Goal: Entertainment & Leisure: Consume media (video, audio)

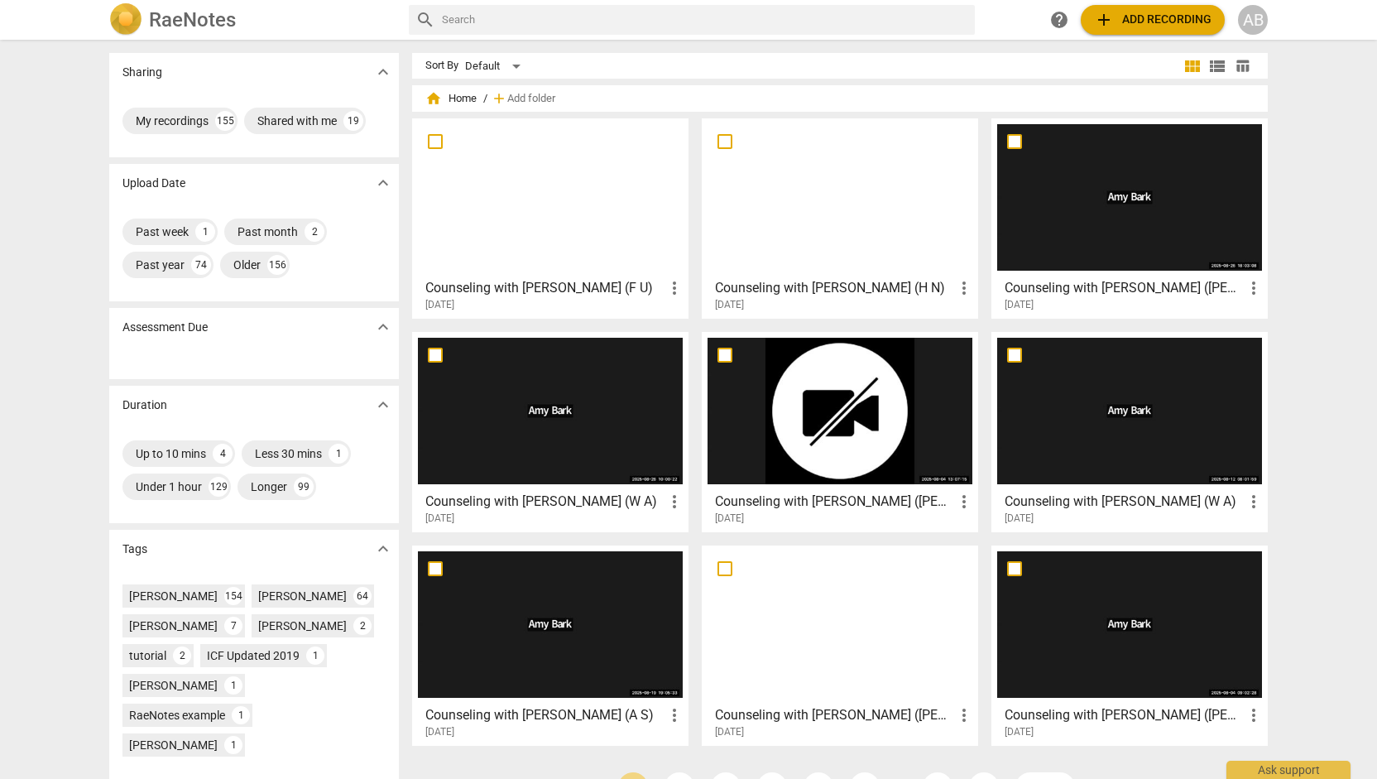
click at [509, 252] on div at bounding box center [550, 197] width 265 height 146
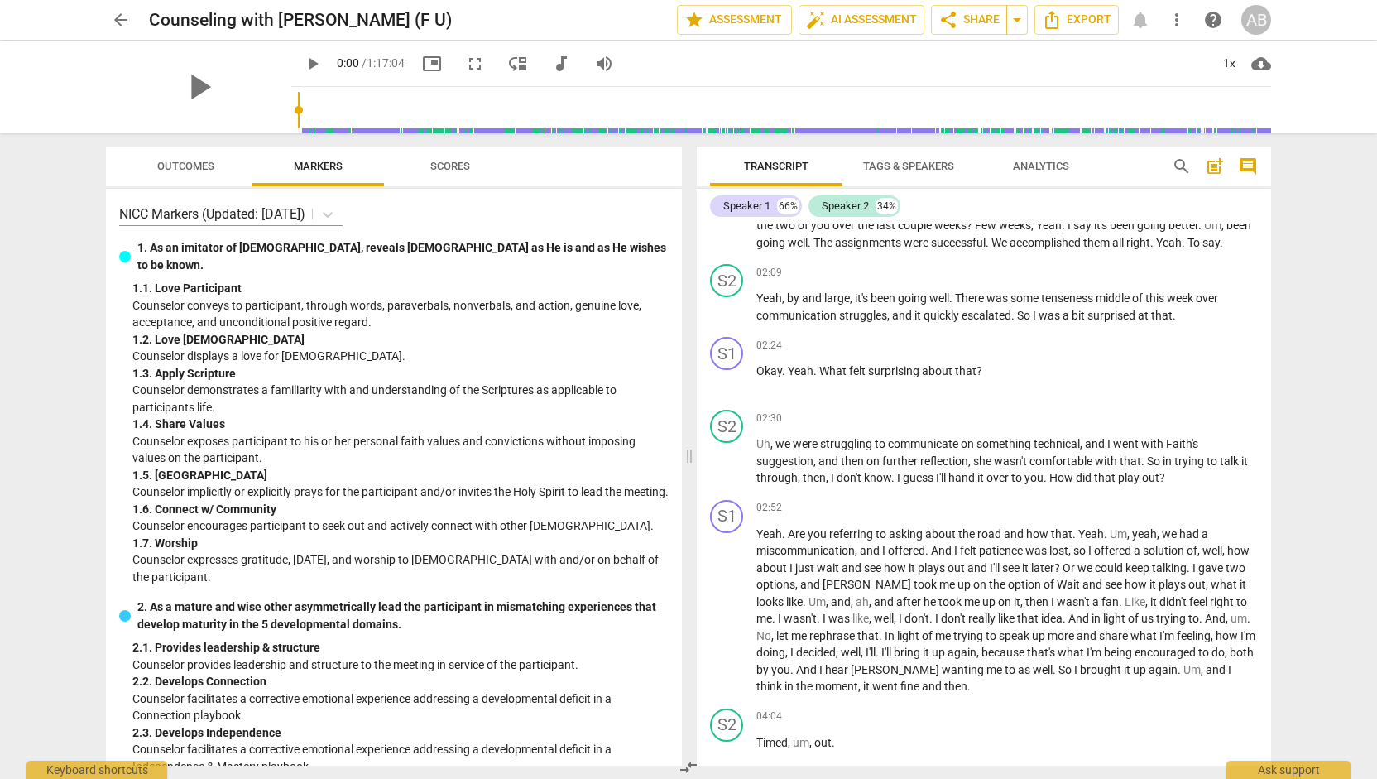
scroll to position [1009, 0]
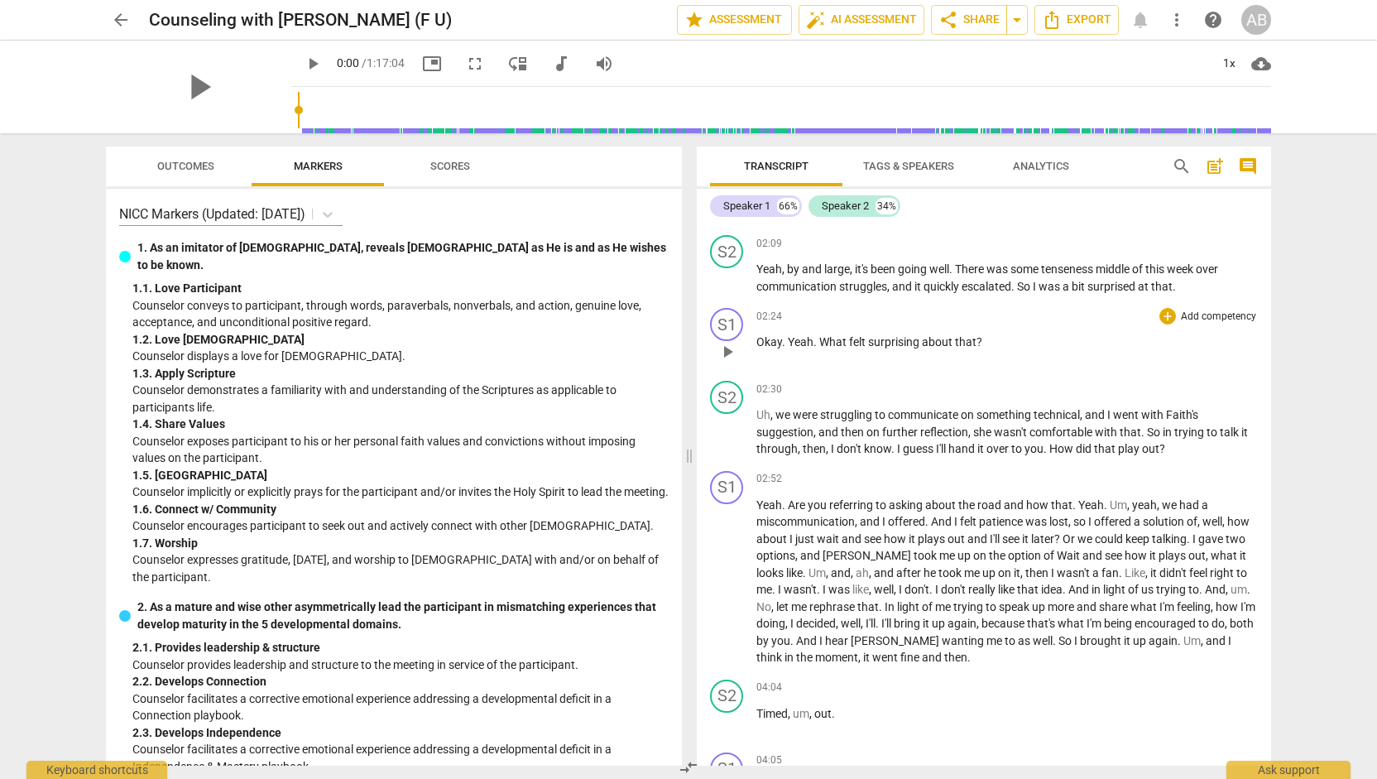
click at [726, 362] on span "play_arrow" at bounding box center [727, 352] width 20 height 20
click at [422, 65] on span "picture_in_picture" at bounding box center [432, 64] width 20 height 20
type input "148"
click at [422, 62] on span "picture_in_picture" at bounding box center [432, 64] width 20 height 20
click at [422, 63] on span "picture_in_picture" at bounding box center [432, 64] width 20 height 20
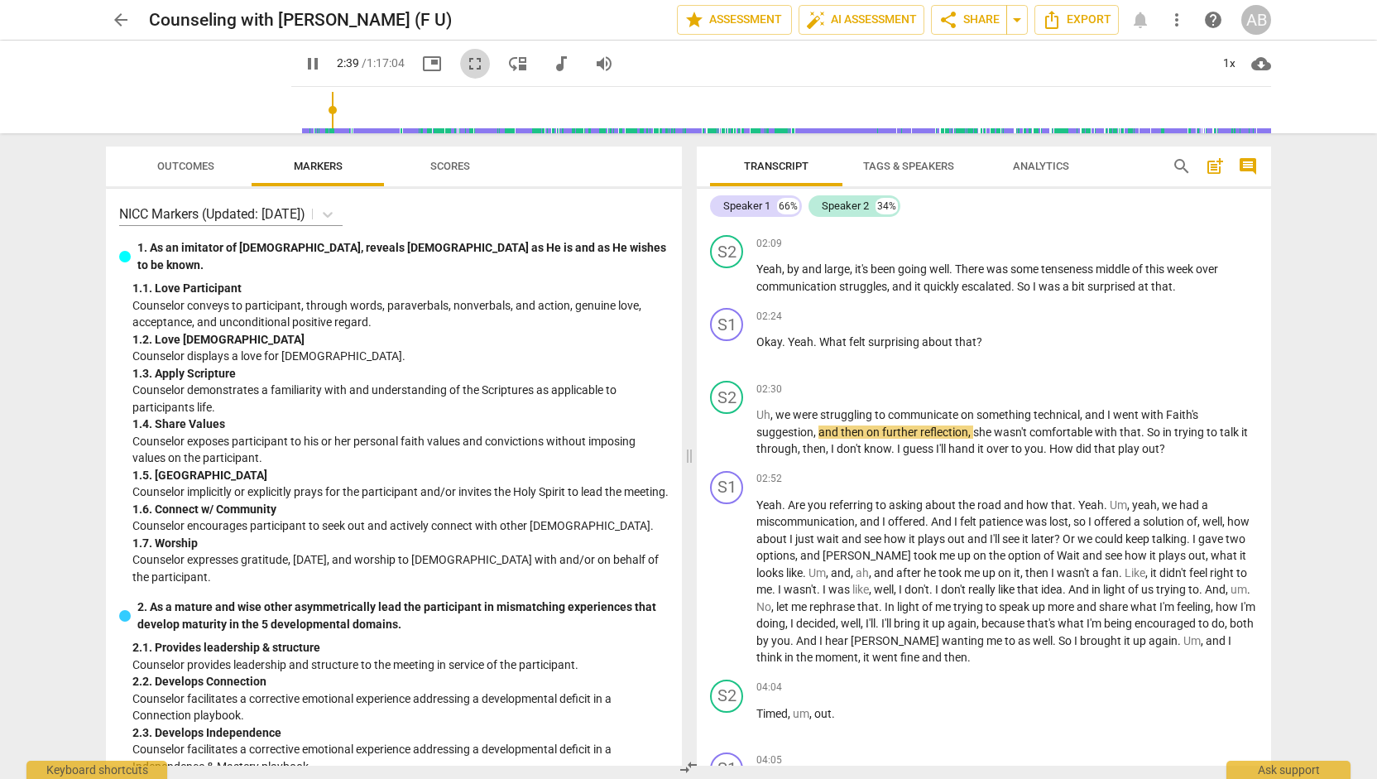
click at [465, 65] on span "fullscreen" at bounding box center [475, 64] width 20 height 20
click at [422, 59] on span "picture_in_picture" at bounding box center [432, 64] width 20 height 20
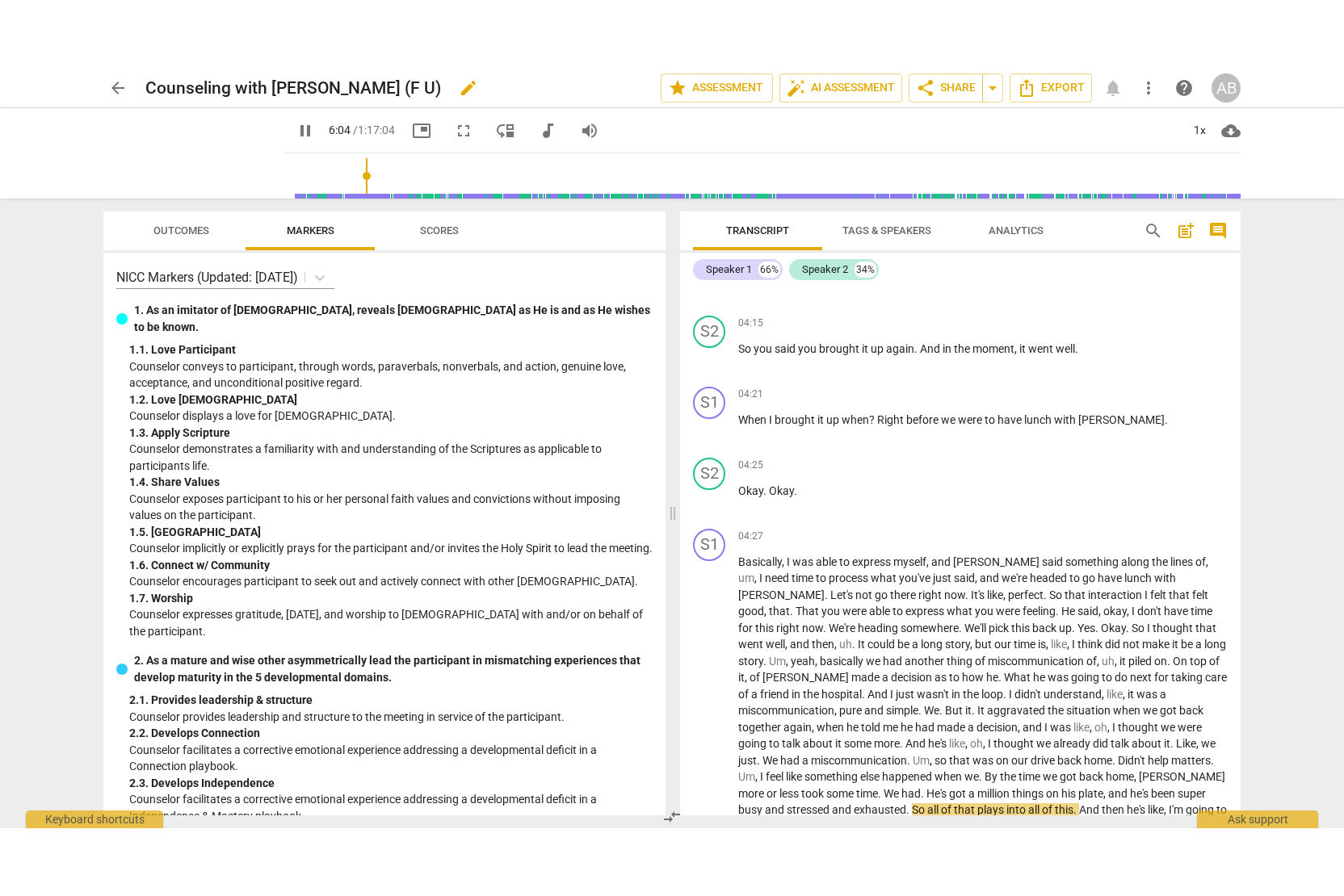
scroll to position [2075, 0]
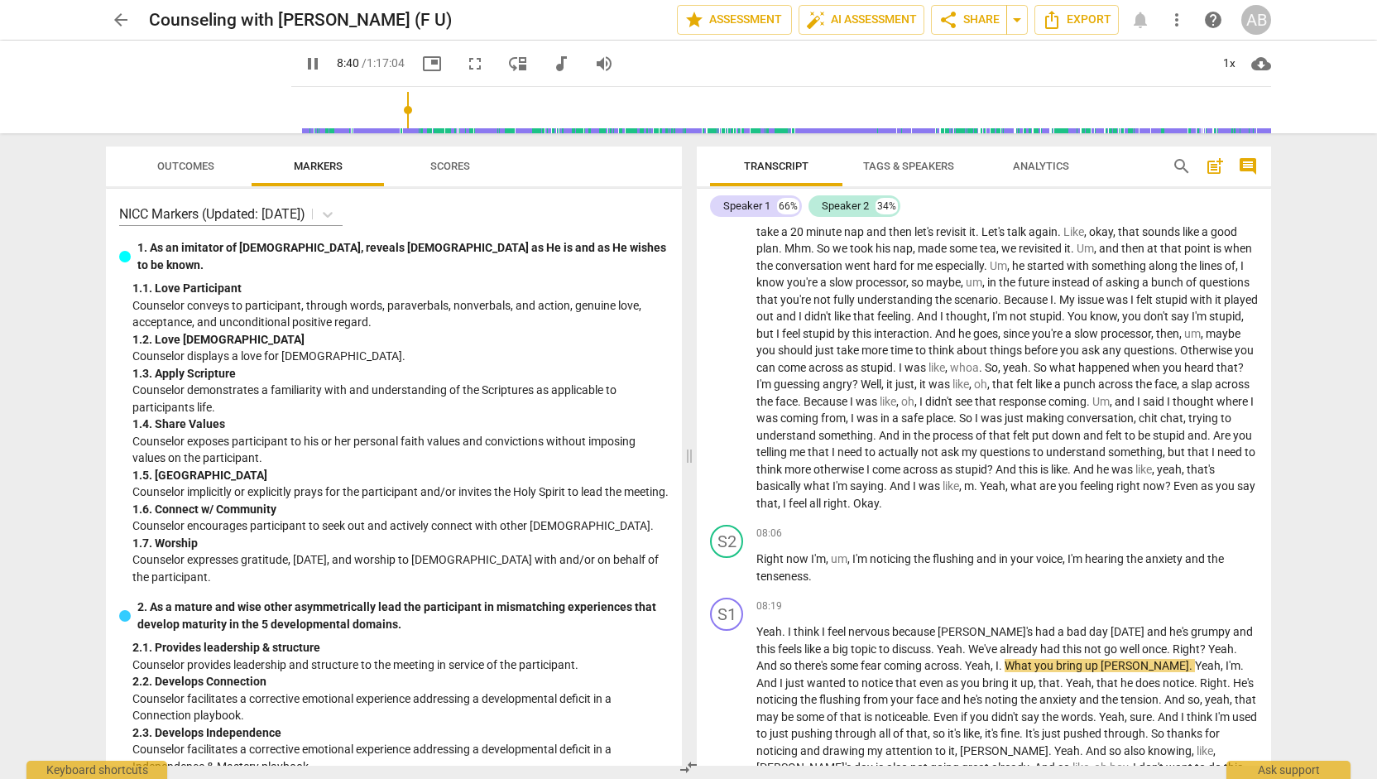
click at [422, 65] on span "picture_in_picture" at bounding box center [432, 64] width 20 height 20
click at [465, 64] on span "fullscreen" at bounding box center [475, 64] width 20 height 20
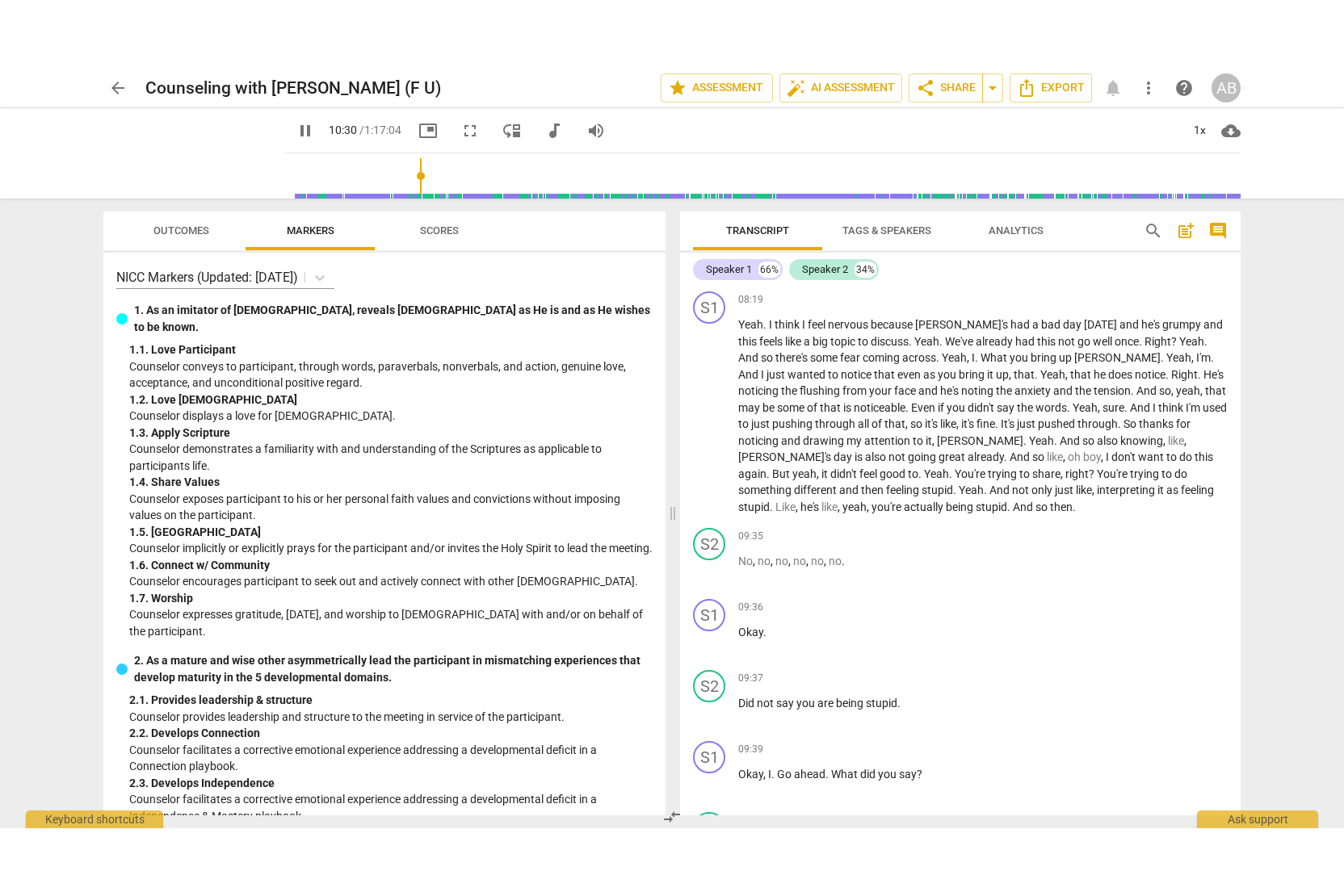
scroll to position [2610, 0]
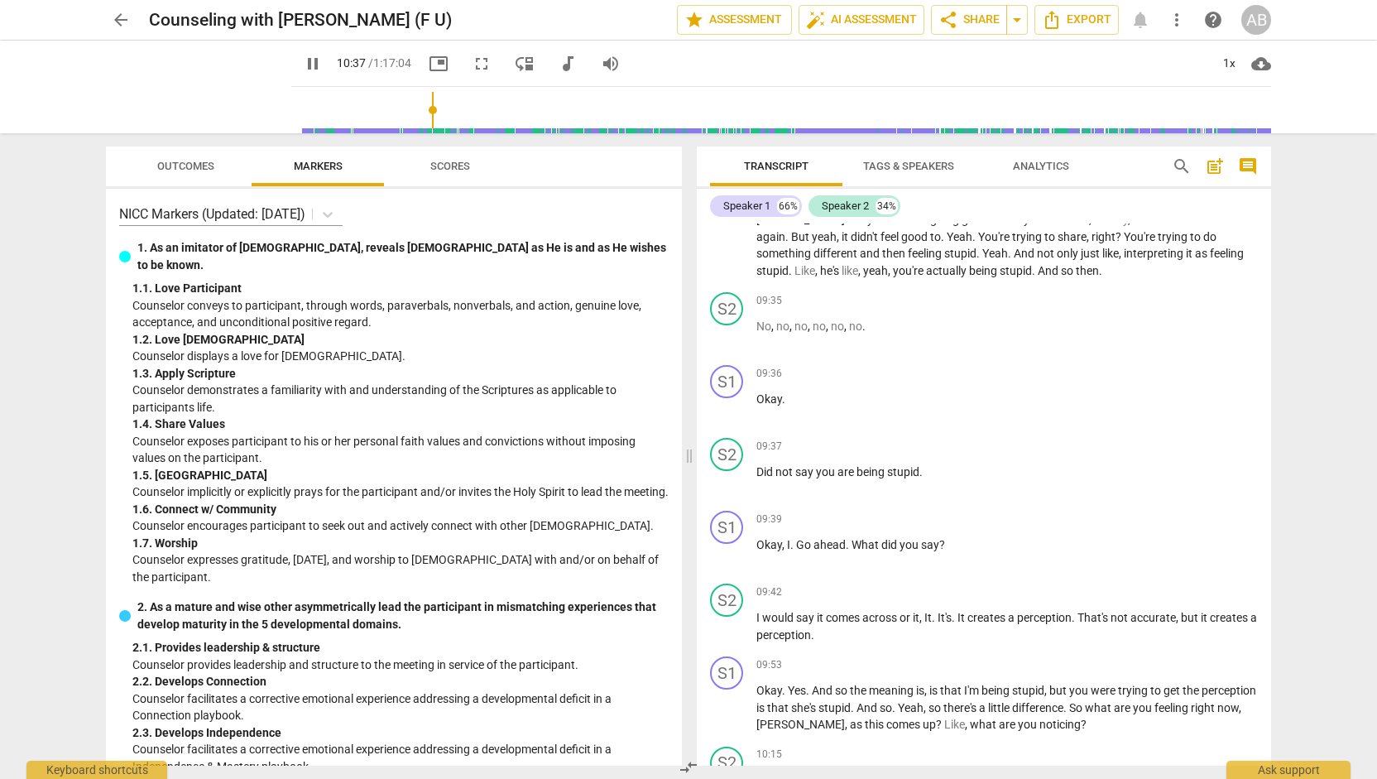
click at [429, 60] on span "picture_in_picture" at bounding box center [439, 64] width 20 height 20
click at [472, 61] on span "fullscreen" at bounding box center [482, 64] width 20 height 20
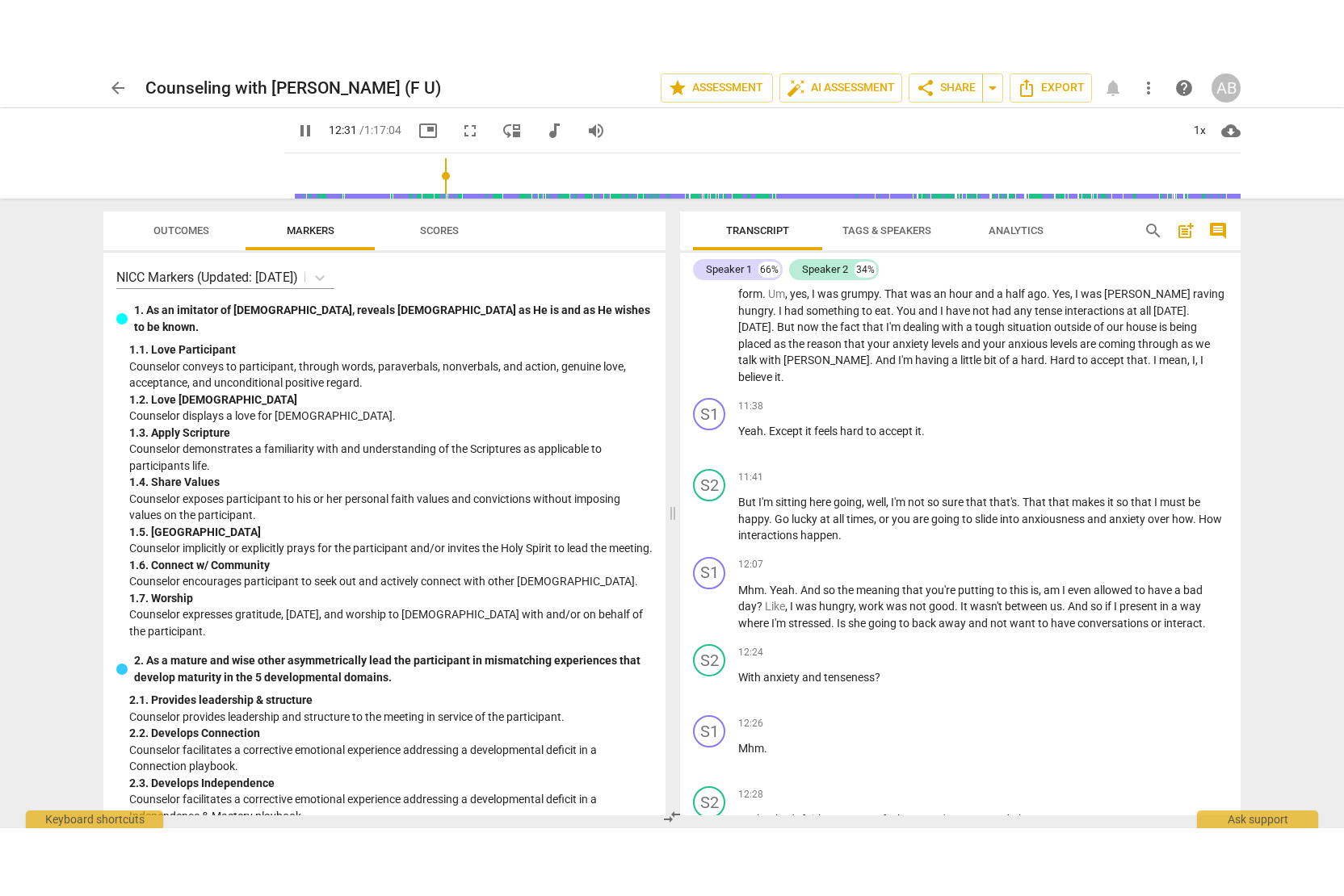
scroll to position [3901, 0]
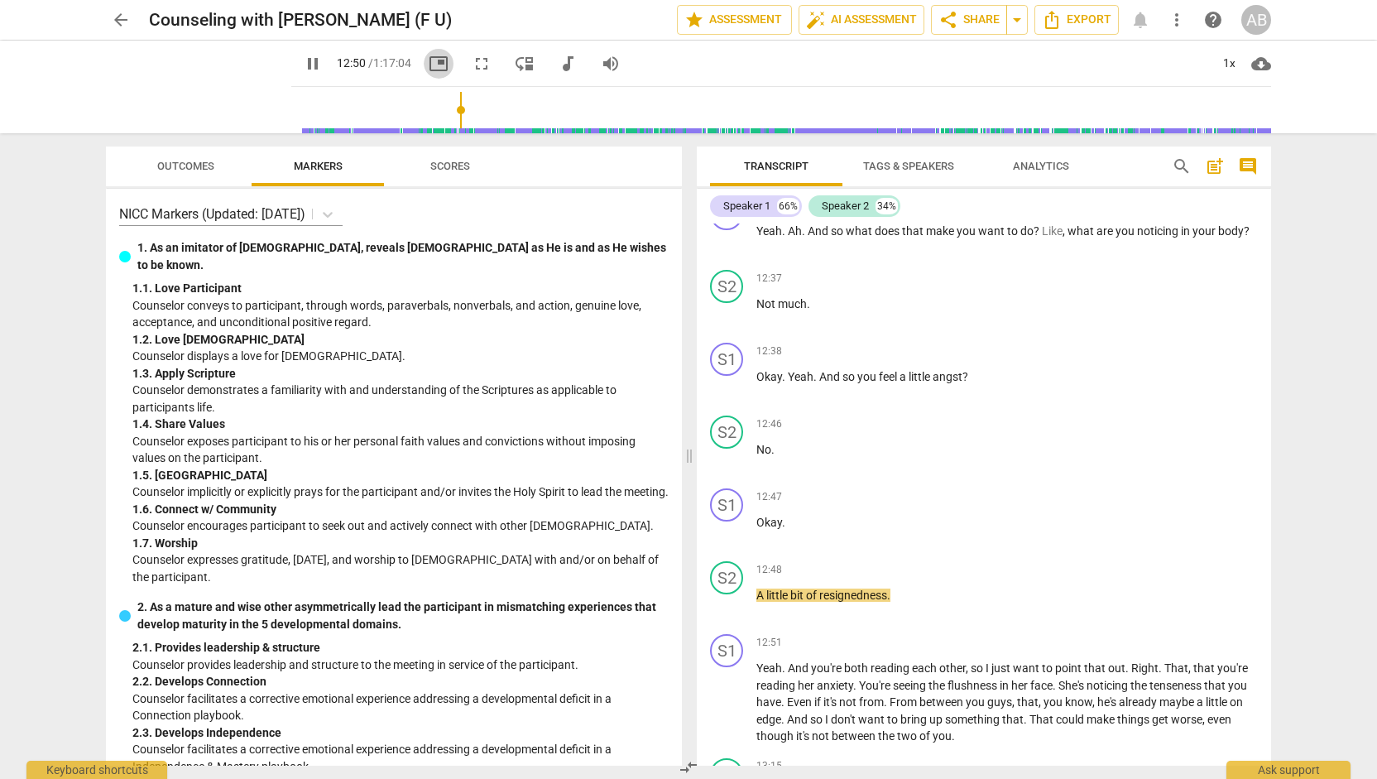
click at [429, 64] on span "picture_in_picture" at bounding box center [439, 64] width 20 height 20
click at [429, 63] on span "picture_in_picture" at bounding box center [439, 64] width 20 height 20
click at [473, 65] on span "fullscreen" at bounding box center [482, 64] width 20 height 20
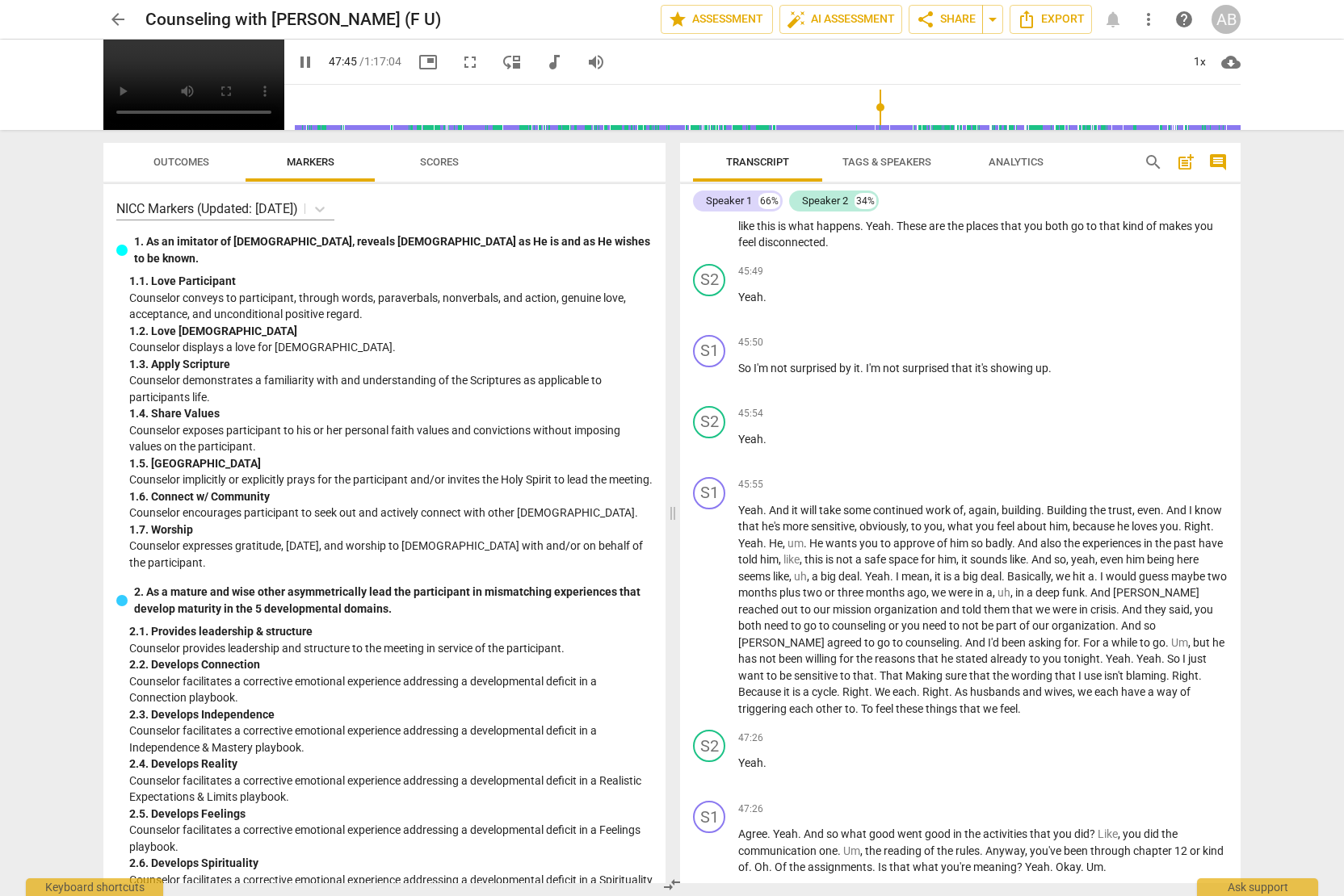
scroll to position [17217, 0]
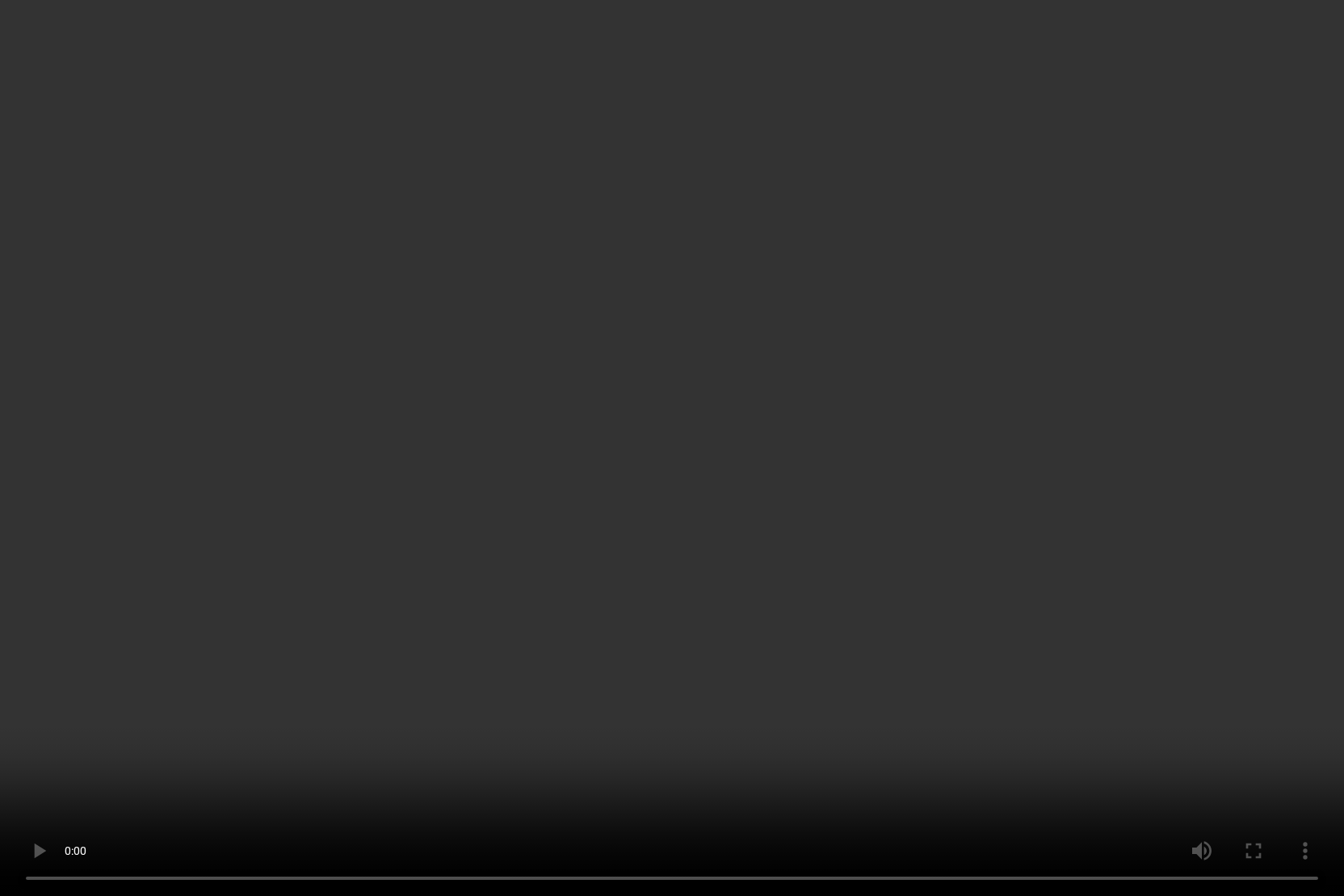
type input "2898"
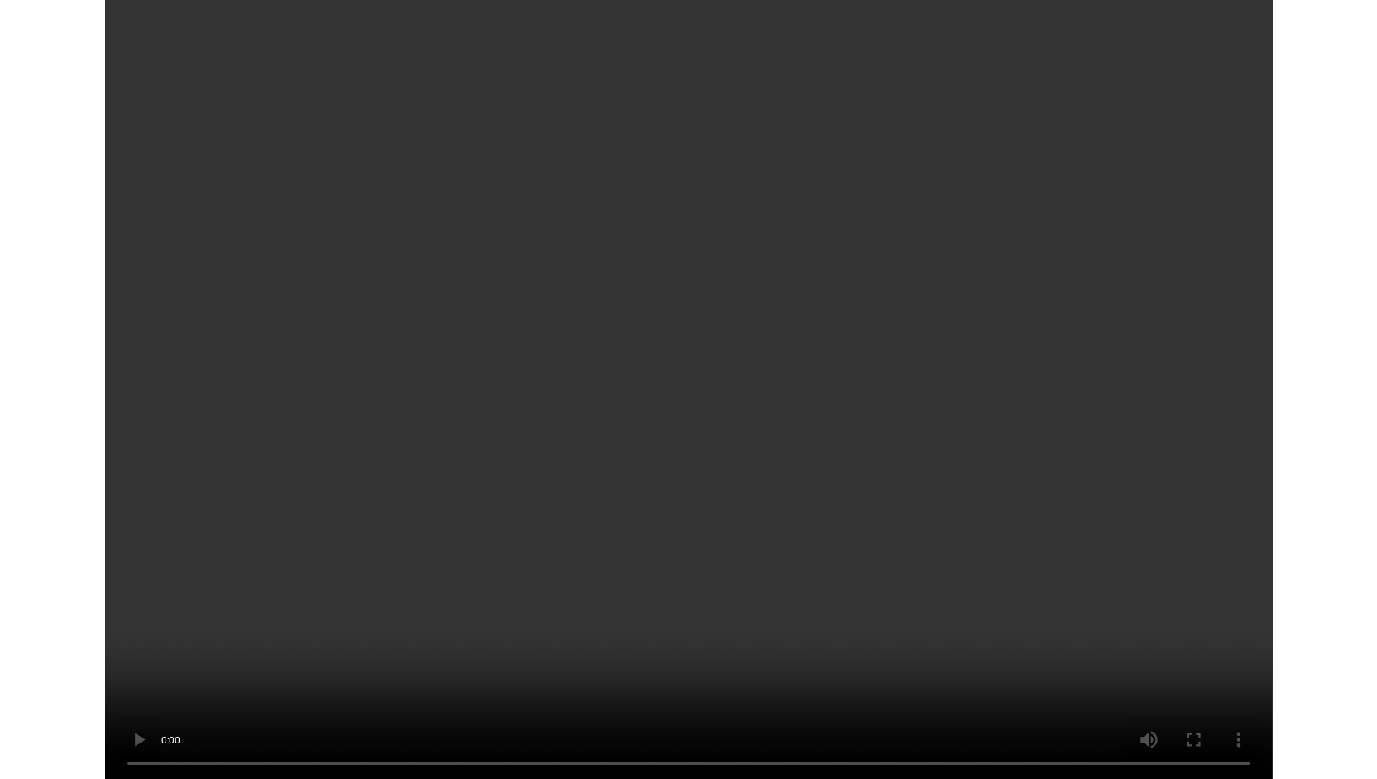
scroll to position [19060, 0]
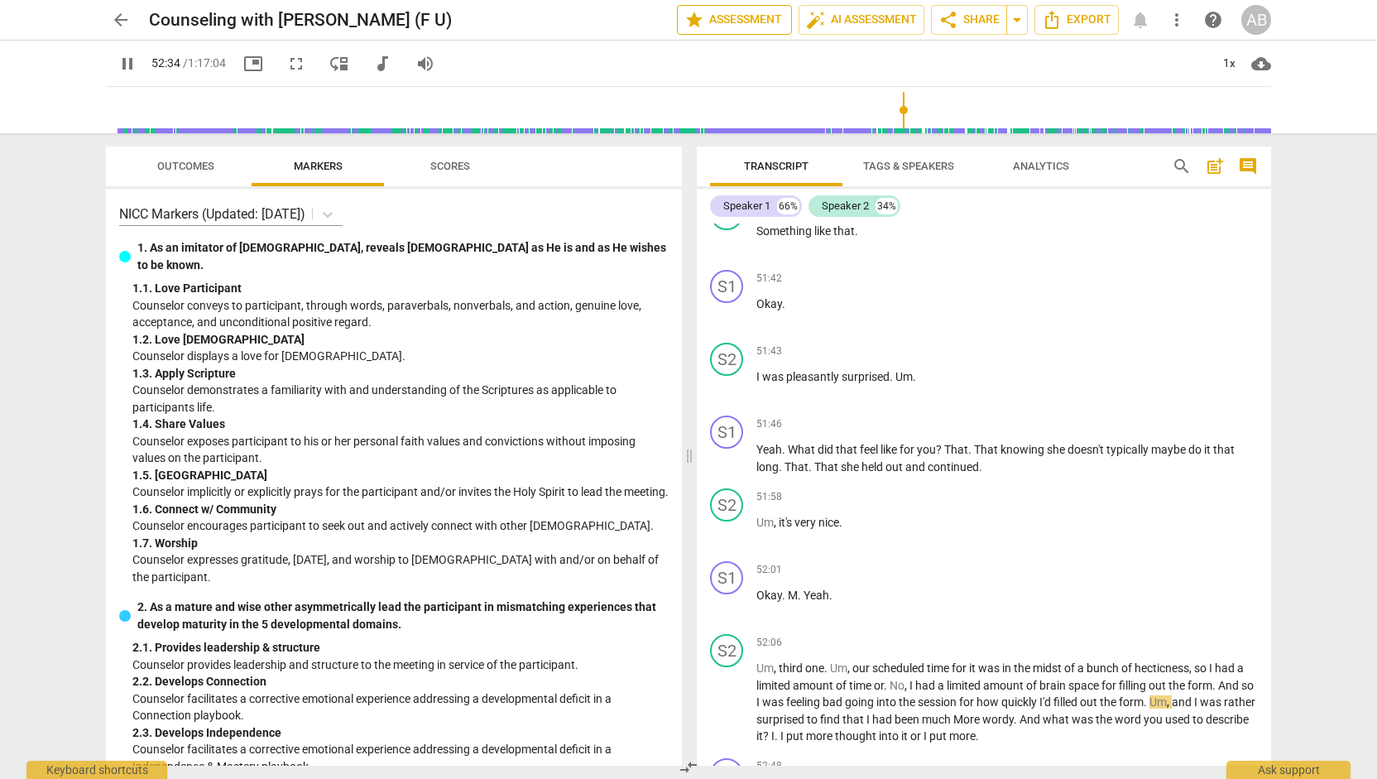
type input "3155"
